Goal: Task Accomplishment & Management: Complete application form

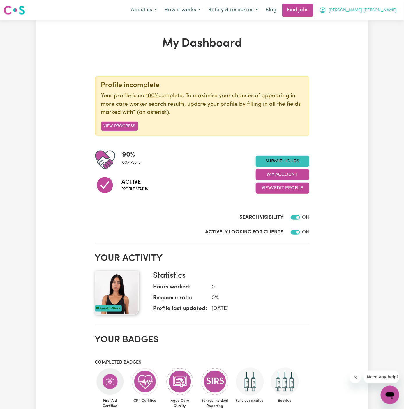
click at [380, 10] on span "[PERSON_NAME] [PERSON_NAME]" at bounding box center [362, 10] width 68 height 6
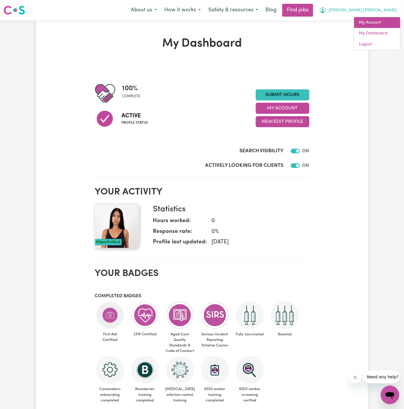
click at [380, 20] on link "My Account" at bounding box center [377, 22] width 46 height 11
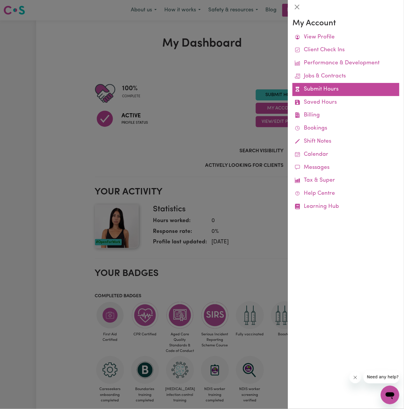
click at [323, 87] on link "Submit Hours" at bounding box center [345, 89] width 107 height 13
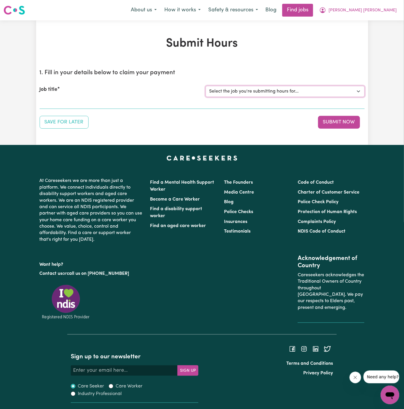
click at [247, 91] on select "Select the job you're submitting hours for... [Jo Hands of Care] Female Support…" at bounding box center [284, 91] width 159 height 11
select select "15142"
click at [205, 86] on select "Select the job you're submitting hours for... [Jo Hands of Care] Female Support…" at bounding box center [284, 91] width 159 height 11
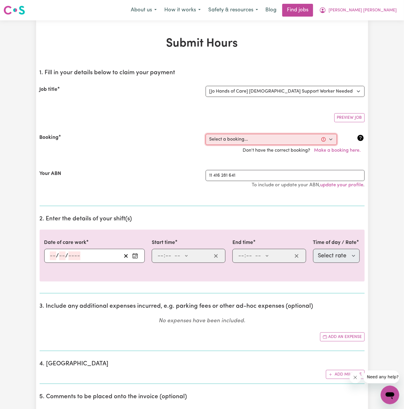
click at [249, 142] on select "Select a booking... Tue, October 7, 2025 - 5:30am to 7:00am (ONE-OFF) Tue, Octo…" at bounding box center [270, 139] width 131 height 11
select select "368023"
click at [205, 134] on select "Select a booking... Tue, October 7, 2025 - 5:30am to 7:00am (ONE-OFF) Tue, Octo…" at bounding box center [270, 139] width 131 height 11
type input "2025-10-07"
type input "7"
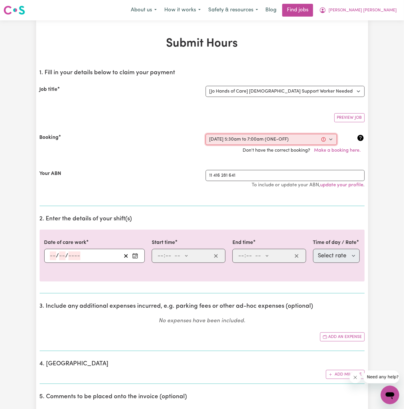
type input "10"
type input "2025"
type input "05:30"
type input "5"
type input "30"
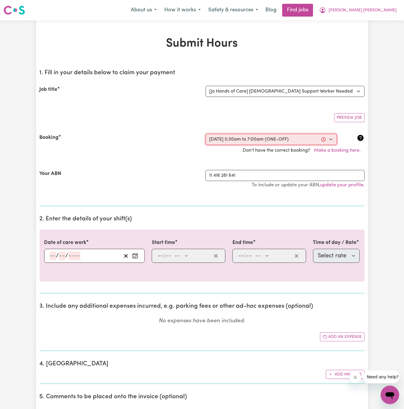
select select "am"
type input "07:00"
type input "7"
type input "0"
select select "am"
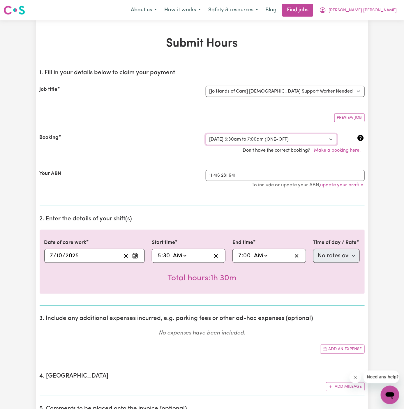
click at [227, 137] on select "Select a booking... Tue, October 7, 2025 - 5:30am to 7:00am (ONE-OFF) Tue, Octo…" at bounding box center [270, 139] width 131 height 11
select select "368026"
click at [205, 134] on select "Select a booking... Tue, October 7, 2025 - 5:30am to 7:00am (ONE-OFF) Tue, Octo…" at bounding box center [270, 139] width 131 height 11
select select "pm"
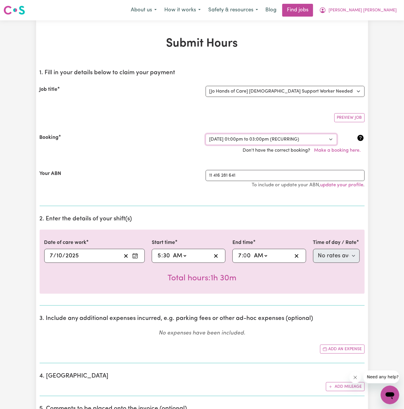
select select "63213"
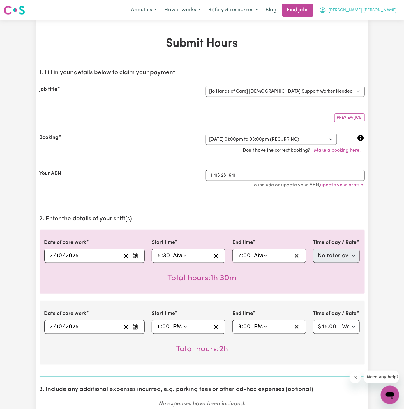
click at [385, 13] on span "[PERSON_NAME] [PERSON_NAME]" at bounding box center [362, 10] width 68 height 6
click at [376, 42] on link "Logout" at bounding box center [377, 44] width 46 height 11
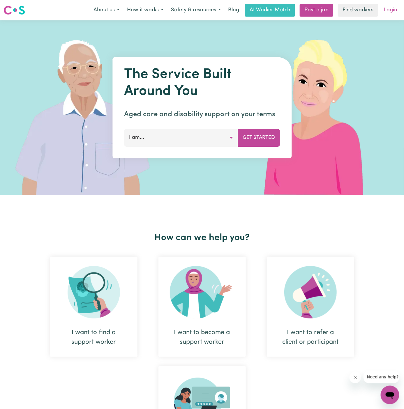
click at [397, 5] on link "Login" at bounding box center [390, 10] width 20 height 13
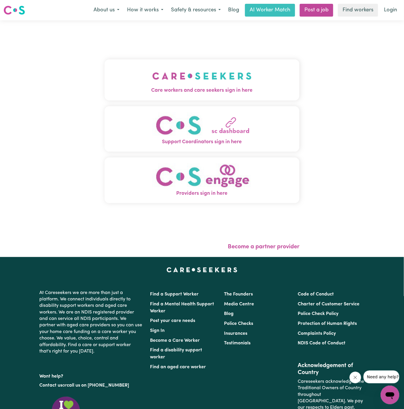
click at [152, 75] on img "Care workers and care seekers sign in here" at bounding box center [201, 76] width 99 height 22
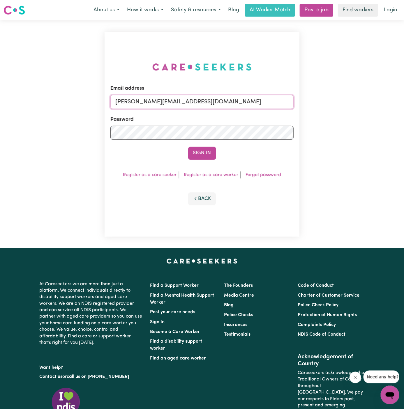
click at [212, 100] on input "[PERSON_NAME][EMAIL_ADDRESS][DOMAIN_NAME]" at bounding box center [201, 102] width 183 height 14
drag, startPoint x: 145, startPoint y: 104, endPoint x: 325, endPoint y: 106, distance: 179.5
click at [325, 106] on div "Email address superuser~JoanFergusonKNC@careseekers.com.au Password Sign In Reg…" at bounding box center [202, 134] width 404 height 228
type input "superuser~RobertMoorWC@careseekers.com.au"
click at [188, 147] on button "Sign In" at bounding box center [202, 153] width 28 height 13
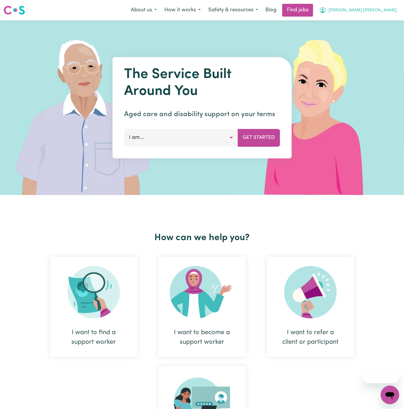
click at [391, 12] on span "[PERSON_NAME] [PERSON_NAME]" at bounding box center [362, 10] width 68 height 6
click at [384, 37] on link "My Dashboard" at bounding box center [377, 33] width 46 height 11
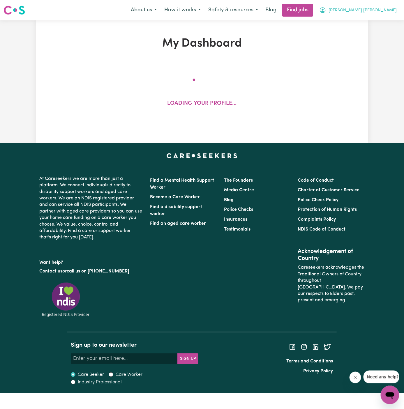
click at [384, 9] on span "[PERSON_NAME] [PERSON_NAME]" at bounding box center [362, 10] width 68 height 6
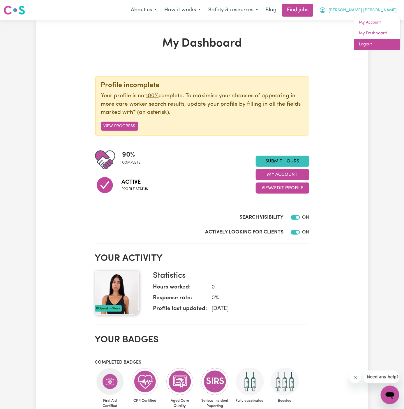
click at [384, 43] on link "Logout" at bounding box center [377, 44] width 46 height 11
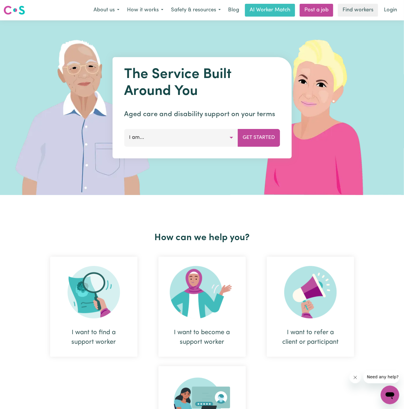
click at [388, 2] on nav "Menu About us How it works Safety & resources Blog AI Worker Match Post a job F…" at bounding box center [202, 10] width 404 height 20
click at [388, 10] on link "Login" at bounding box center [390, 10] width 20 height 13
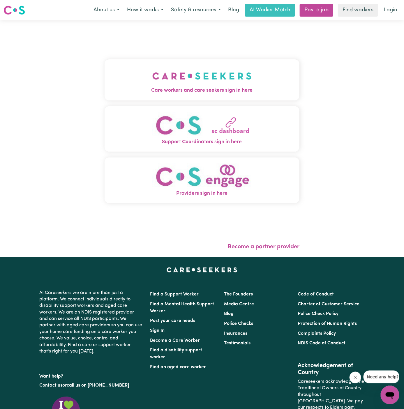
click at [222, 60] on button "Care workers and care seekers sign in here" at bounding box center [201, 79] width 195 height 41
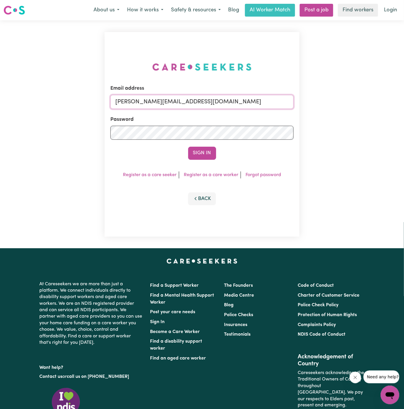
click at [203, 107] on input "[PERSON_NAME][EMAIL_ADDRESS][DOMAIN_NAME]" at bounding box center [201, 102] width 183 height 14
drag, startPoint x: 145, startPoint y: 103, endPoint x: 371, endPoint y: 103, distance: 226.1
click at [371, 103] on div "Email address superuser~[EMAIL_ADDRESS][DOMAIN_NAME] Password Sign In Register …" at bounding box center [202, 134] width 404 height 228
type input "[EMAIL_ADDRESS][DOMAIN_NAME]"
click at [210, 146] on form "Email address [EMAIL_ADDRESS][DOMAIN_NAME] Password Sign In" at bounding box center [201, 122] width 183 height 75
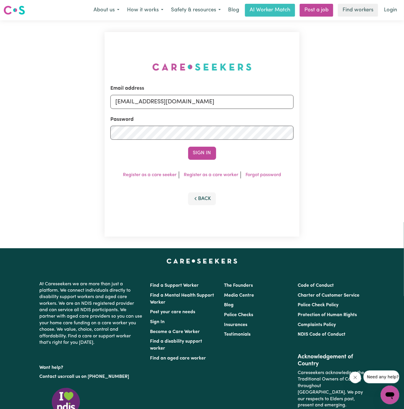
click at [210, 146] on form "Email address [EMAIL_ADDRESS][DOMAIN_NAME] Password Sign In" at bounding box center [201, 122] width 183 height 75
click at [207, 151] on button "Sign In" at bounding box center [202, 153] width 28 height 13
